Goal: Task Accomplishment & Management: Manage account settings

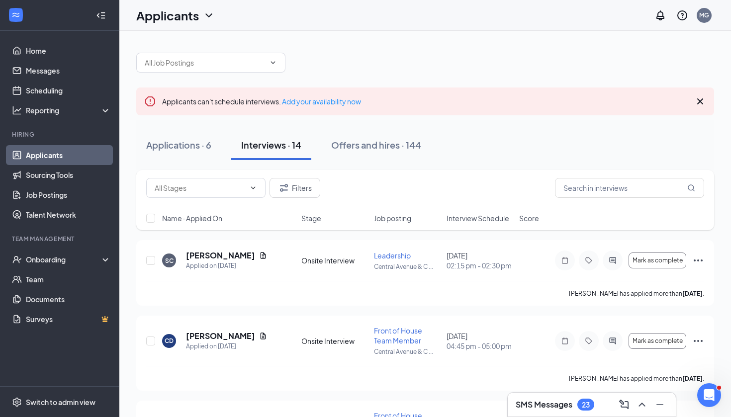
click at [478, 223] on div "Name · Applied On Stage Job posting Interview Schedule Score" at bounding box center [425, 218] width 578 height 24
click at [481, 219] on span "Interview Schedule" at bounding box center [478, 218] width 63 height 10
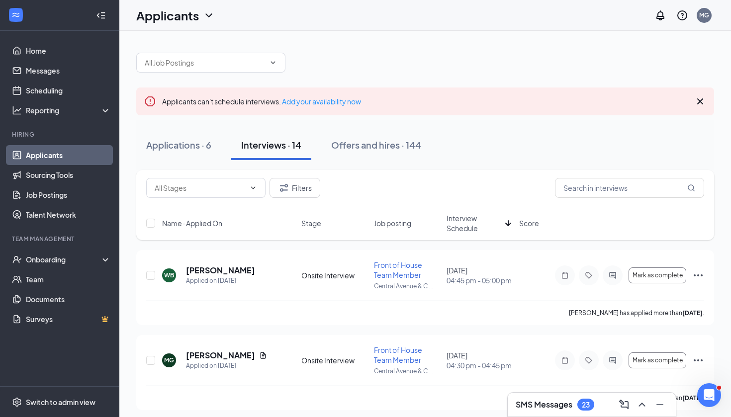
click at [471, 223] on span "Interview Schedule" at bounding box center [474, 223] width 55 height 20
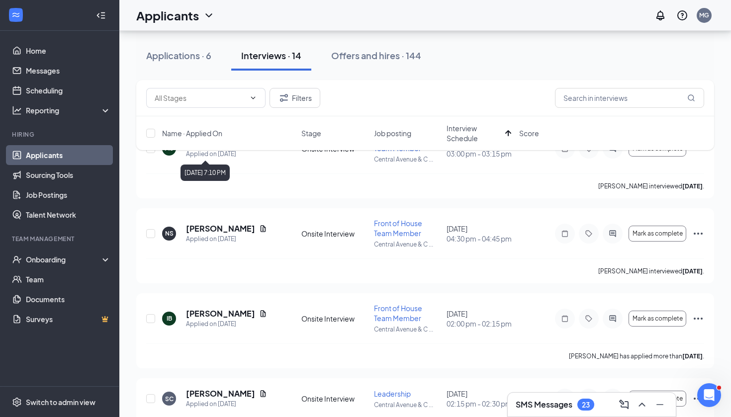
scroll to position [130, 0]
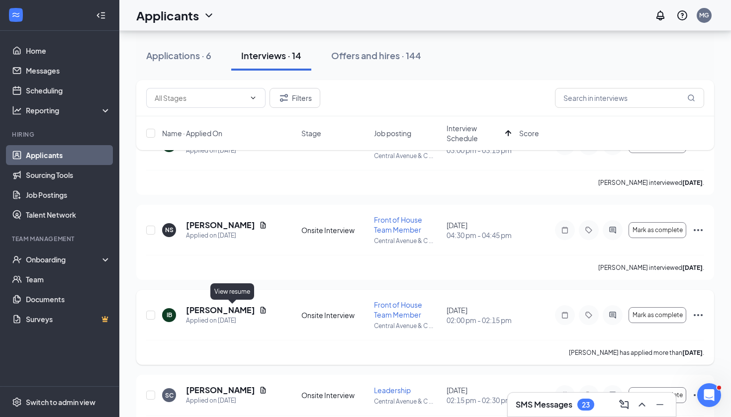
click at [261, 310] on icon "Document" at bounding box center [263, 310] width 5 height 6
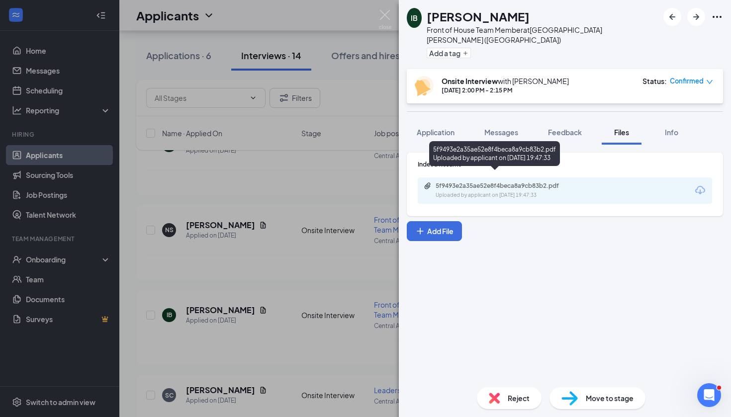
click at [492, 189] on div "5f9493e2a35ae52e8f4beca8a9cb83b2.pdf Uploaded by applicant on Sep 30, 2025 at 1…" at bounding box center [565, 191] width 294 height 26
click at [492, 191] on div "Uploaded by applicant on Sep 30, 2025 at 19:47:33" at bounding box center [510, 195] width 149 height 8
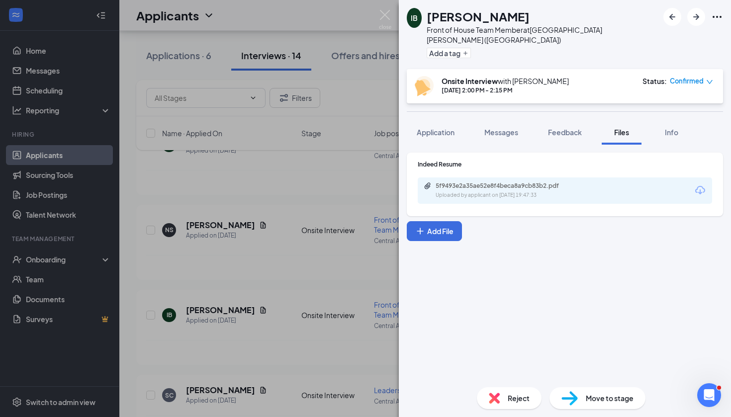
click at [341, 202] on div "IB Ian Brown Front of House Team Member at Central Avenue & Colvin Avenue (NY) …" at bounding box center [365, 208] width 731 height 417
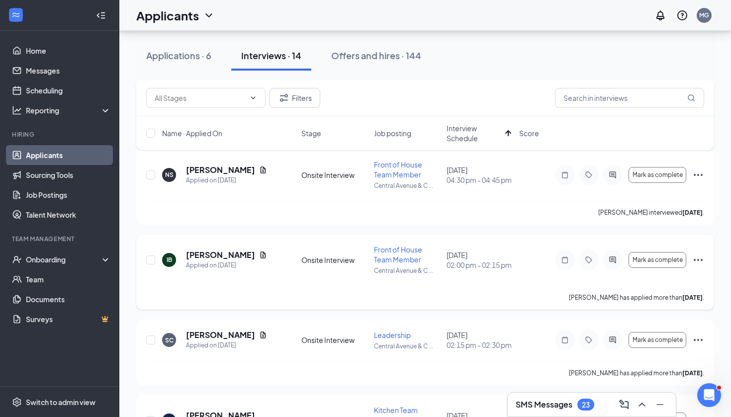
scroll to position [186, 0]
click at [265, 333] on icon "Document" at bounding box center [263, 335] width 8 height 8
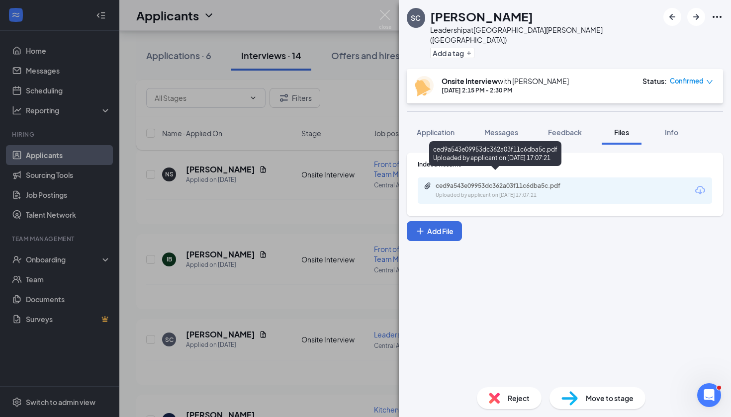
click at [486, 191] on div "Uploaded by applicant on Oct 13, 2025 at 17:07:21" at bounding box center [510, 195] width 149 height 8
